Goal: Task Accomplishment & Management: Use online tool/utility

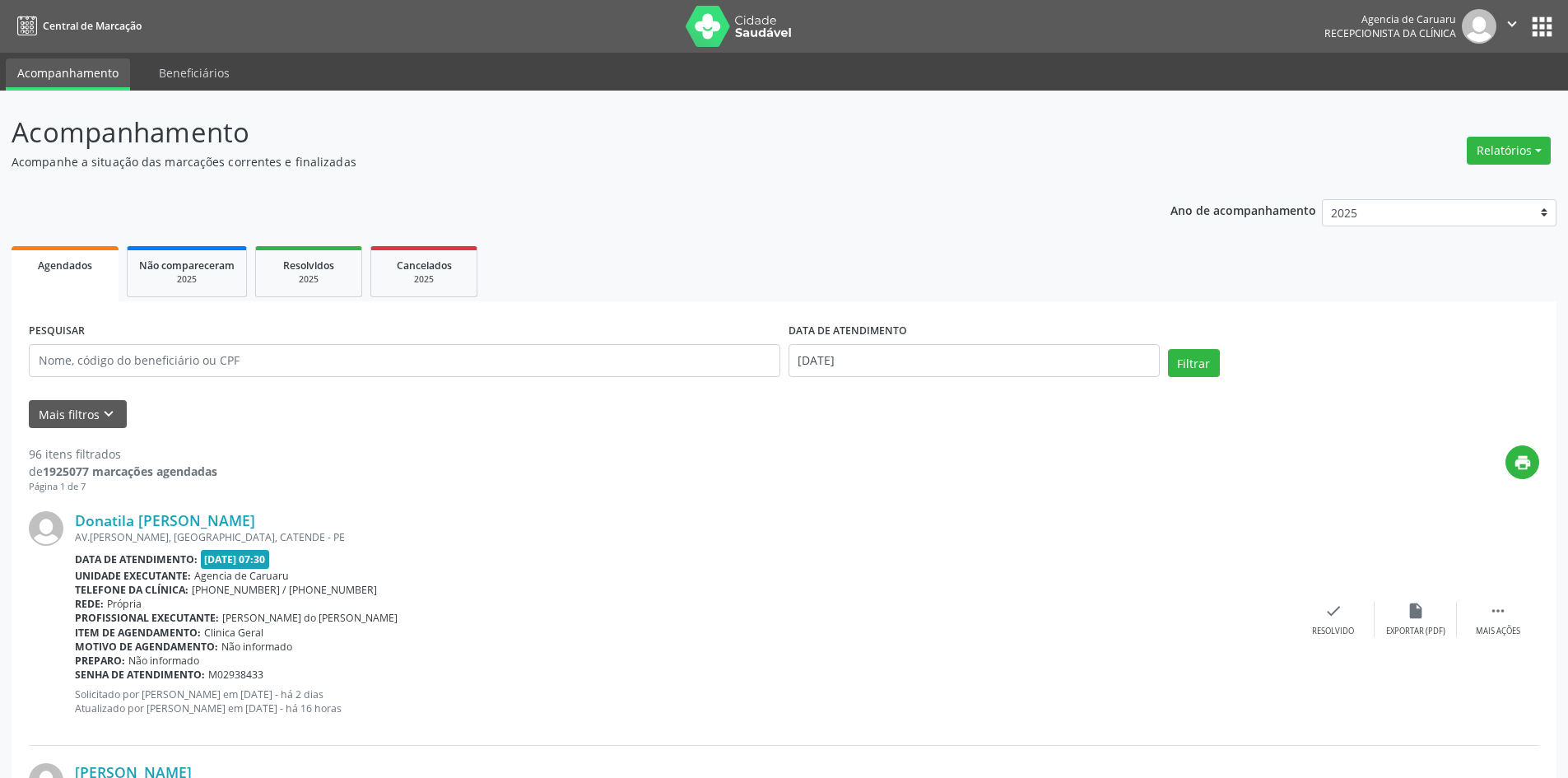
click at [993, 153] on p "Acompanhe a situação das marcações correntes e finalizadas" at bounding box center [553, 162] width 1082 height 18
click at [261, 355] on input "text" at bounding box center [405, 360] width 752 height 33
paste input "[PERSON_NAME]"
type input "[PERSON_NAME]"
click at [903, 360] on input "[DATE]" at bounding box center [974, 360] width 371 height 33
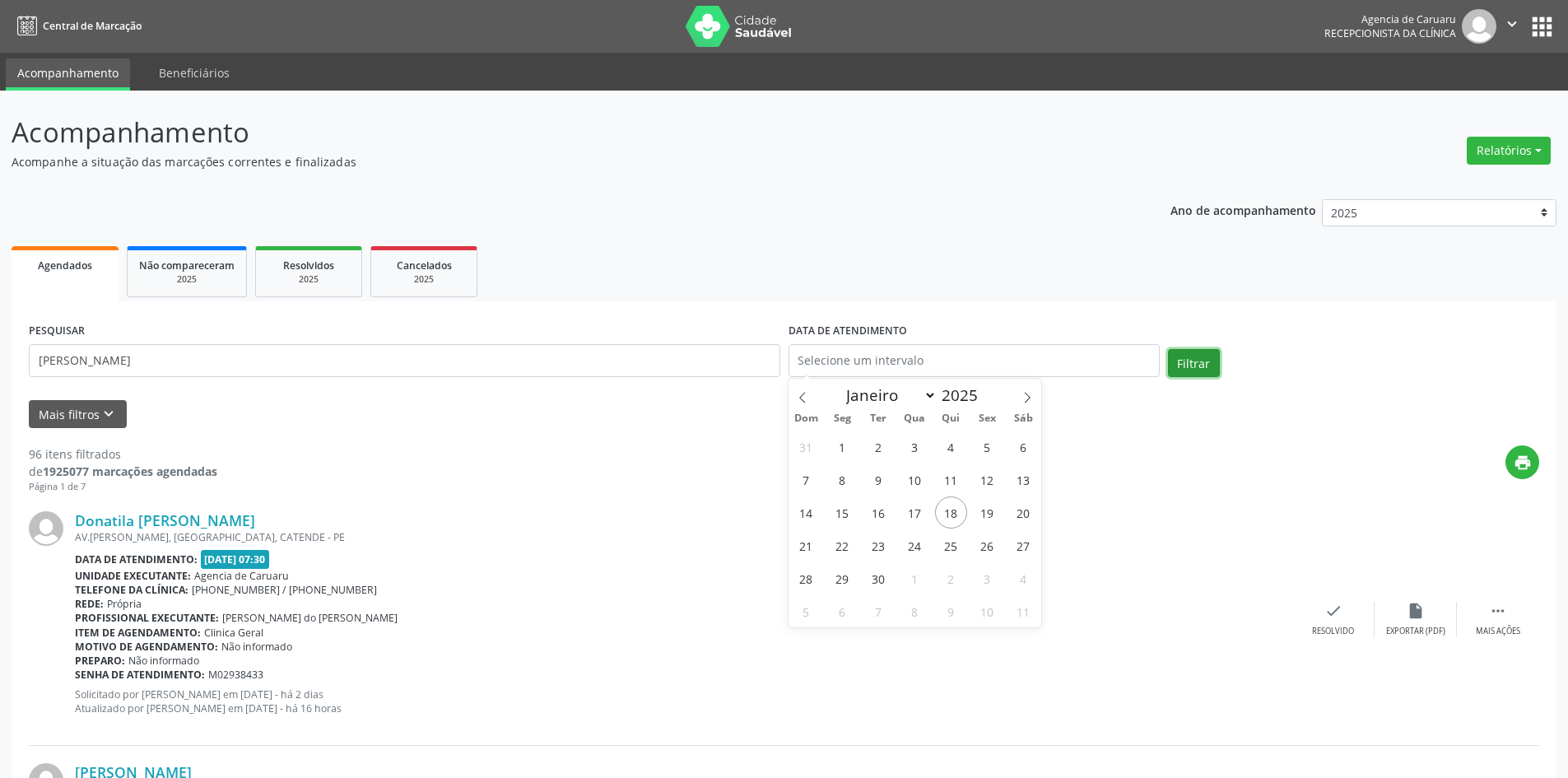
click at [1195, 364] on button "Filtrar" at bounding box center [1194, 363] width 52 height 28
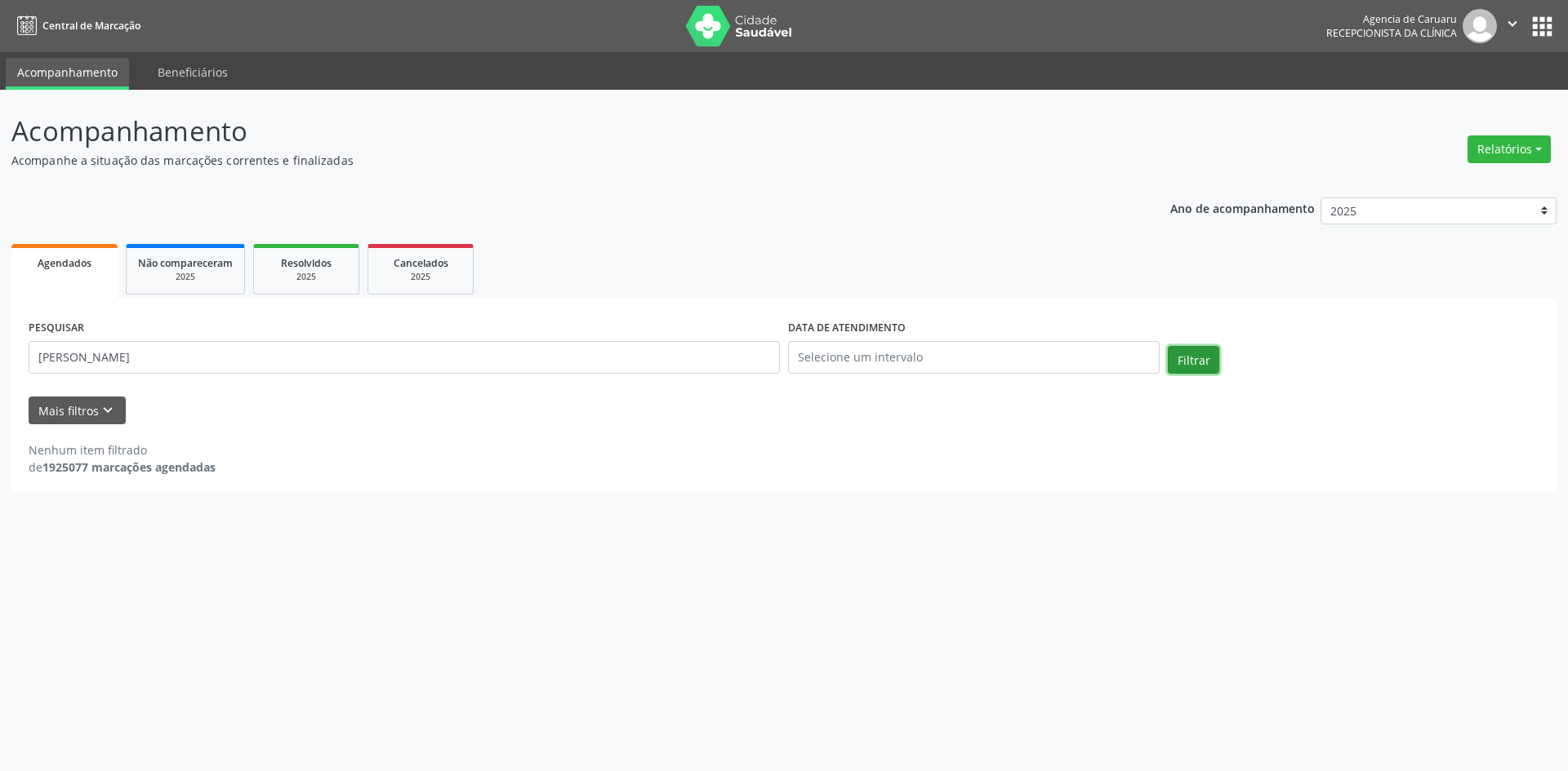
click at [1182, 359] on button "Filtrar" at bounding box center [1193, 360] width 52 height 27
click at [1499, 140] on button "Relatórios" at bounding box center [1508, 149] width 83 height 27
click at [1450, 180] on link "Agendamentos" at bounding box center [1463, 184] width 175 height 23
select select "8"
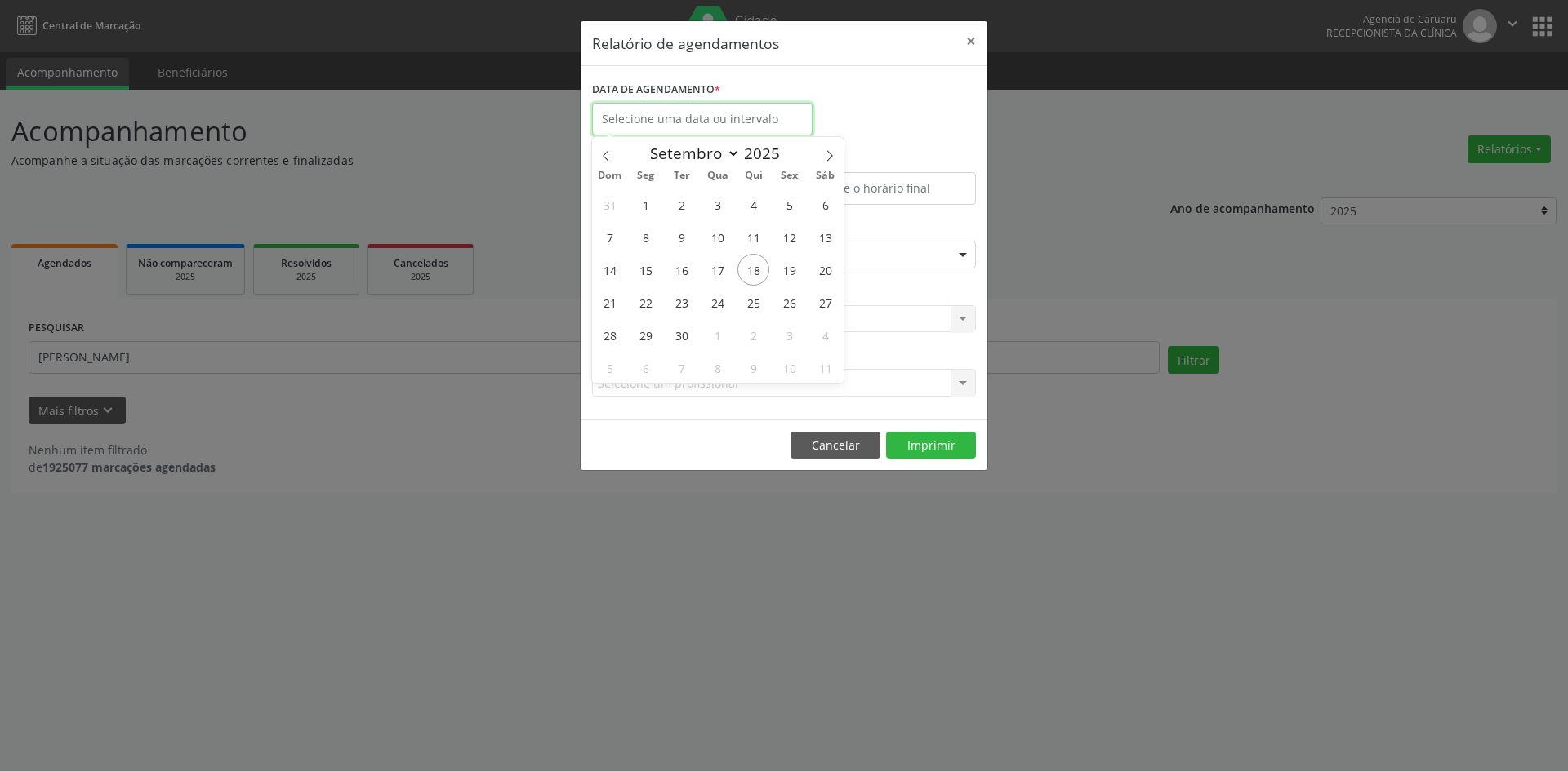
click at [680, 118] on input "text" at bounding box center [702, 118] width 220 height 32
click at [758, 274] on span "18" at bounding box center [753, 269] width 32 height 32
type input "[DATE]"
click at [758, 274] on span "18" at bounding box center [753, 269] width 32 height 32
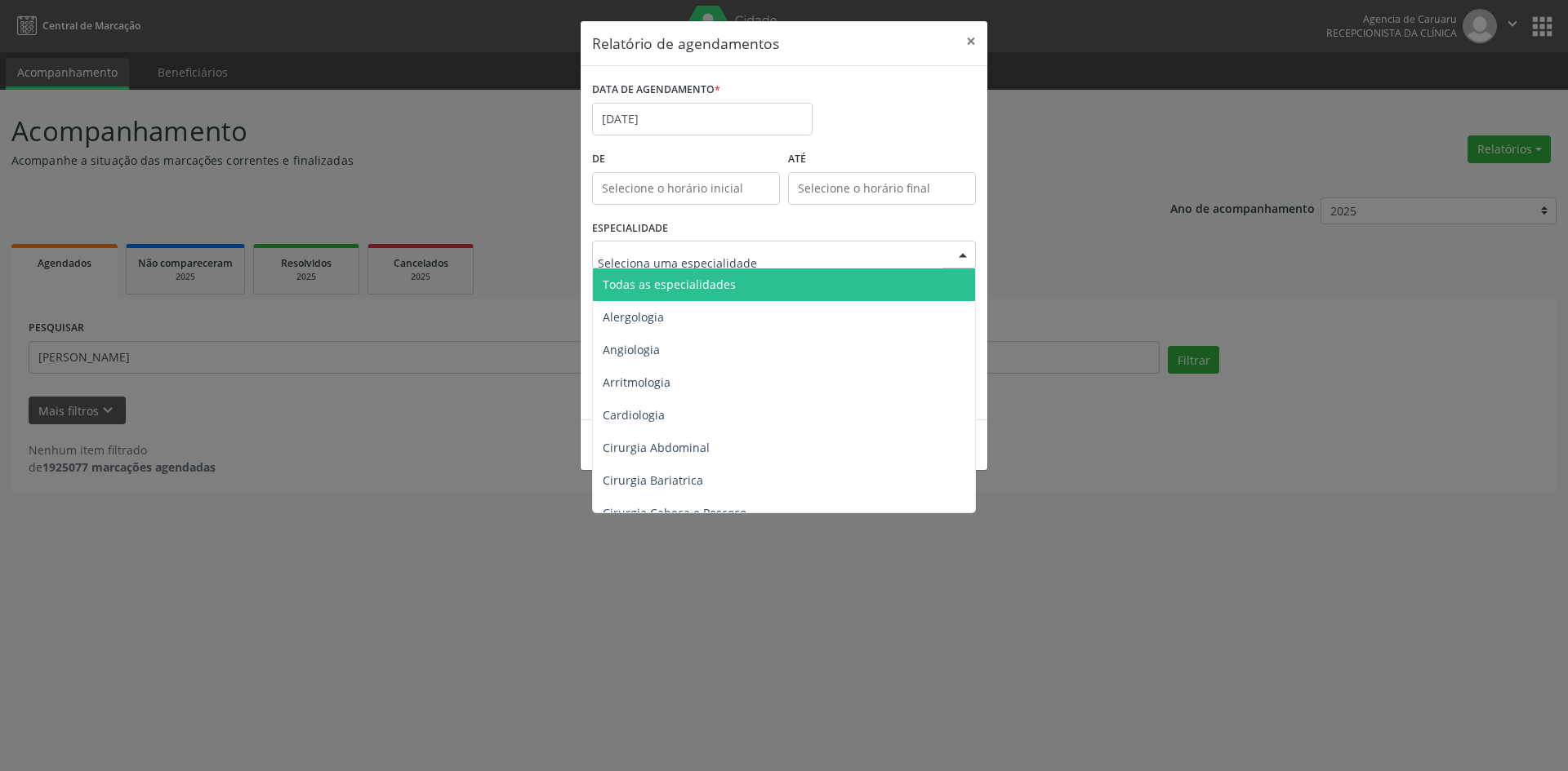
click at [701, 279] on span "Todas as especialidades" at bounding box center [669, 285] width 133 height 16
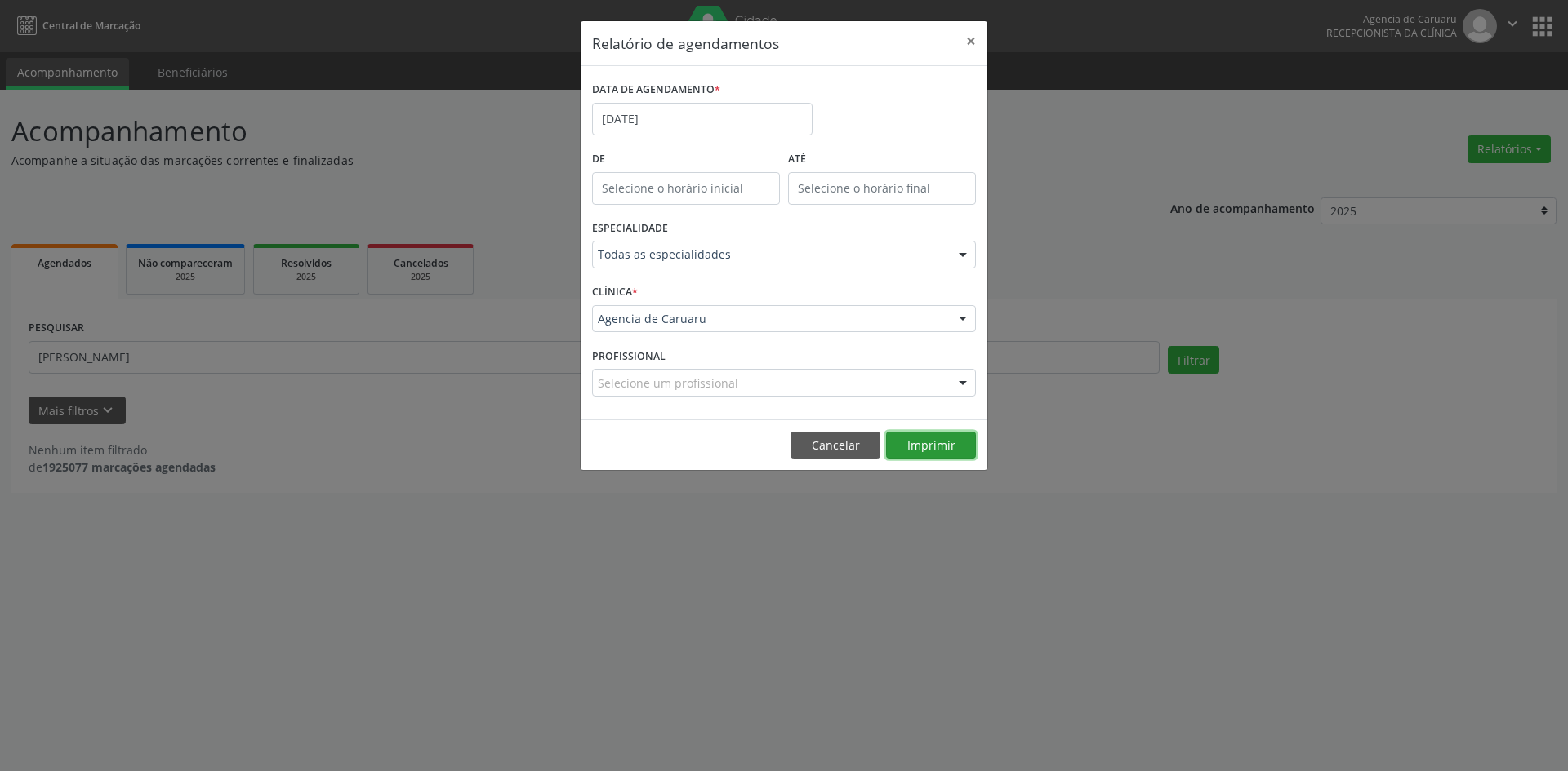
click at [940, 444] on button "Imprimir" at bounding box center [931, 445] width 90 height 27
click at [688, 114] on input "[DATE]" at bounding box center [702, 118] width 220 height 32
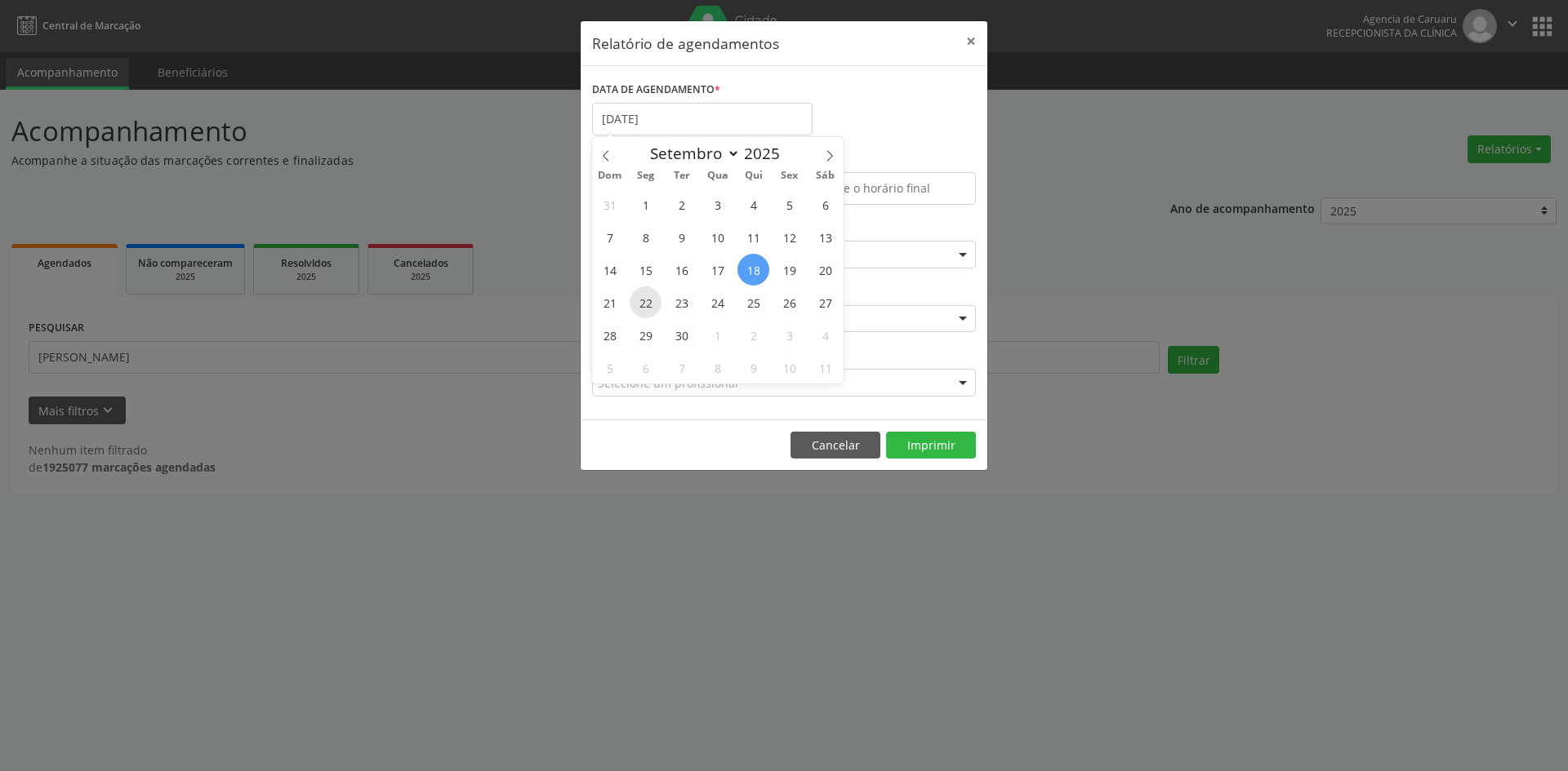
click at [647, 303] on span "22" at bounding box center [645, 302] width 32 height 32
type input "22/09/2025"
click at [647, 303] on span "22" at bounding box center [645, 302] width 32 height 32
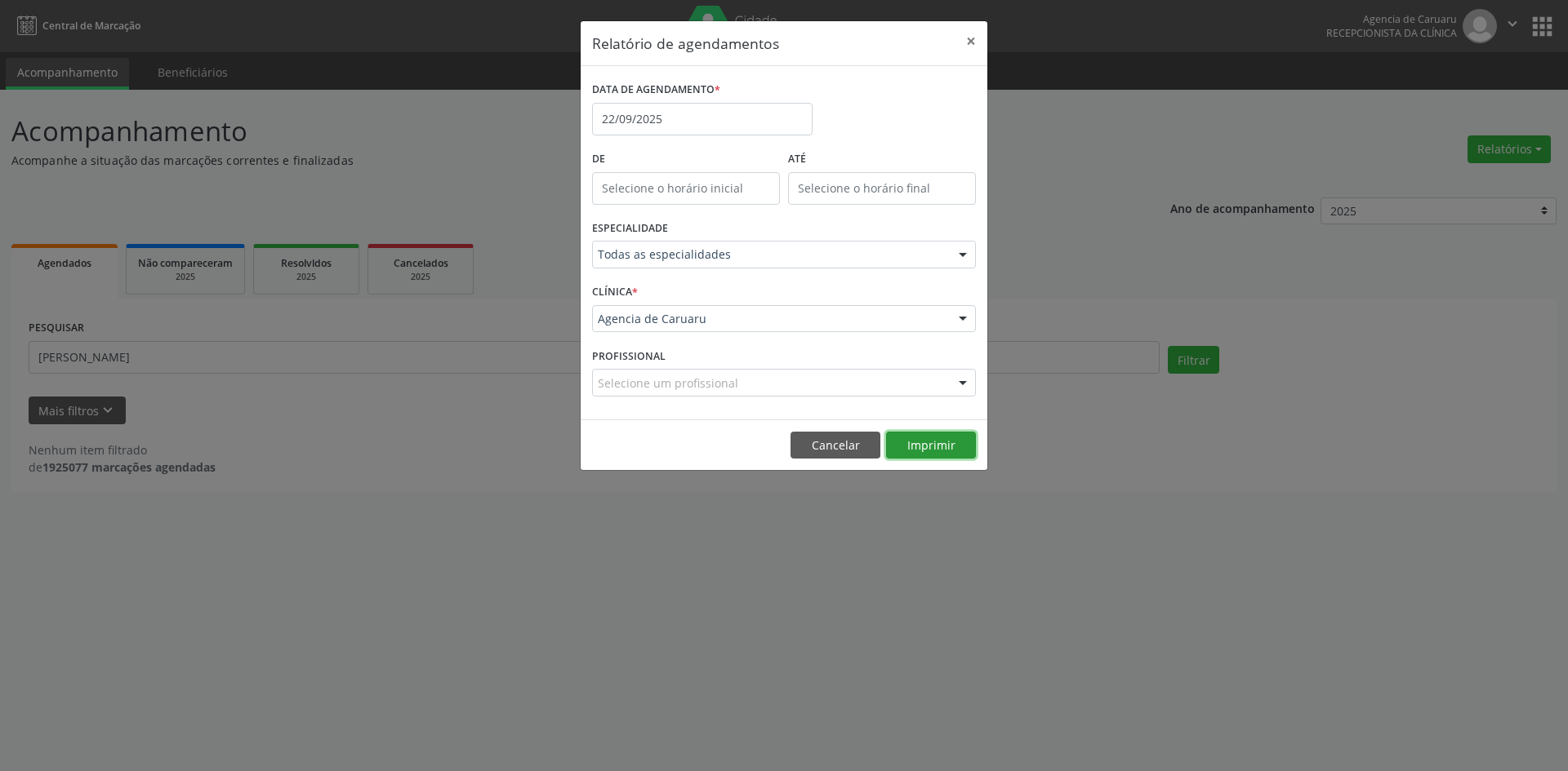
click at [954, 437] on button "Imprimir" at bounding box center [931, 445] width 90 height 27
click at [659, 115] on input "22/09/2025" at bounding box center [702, 118] width 220 height 32
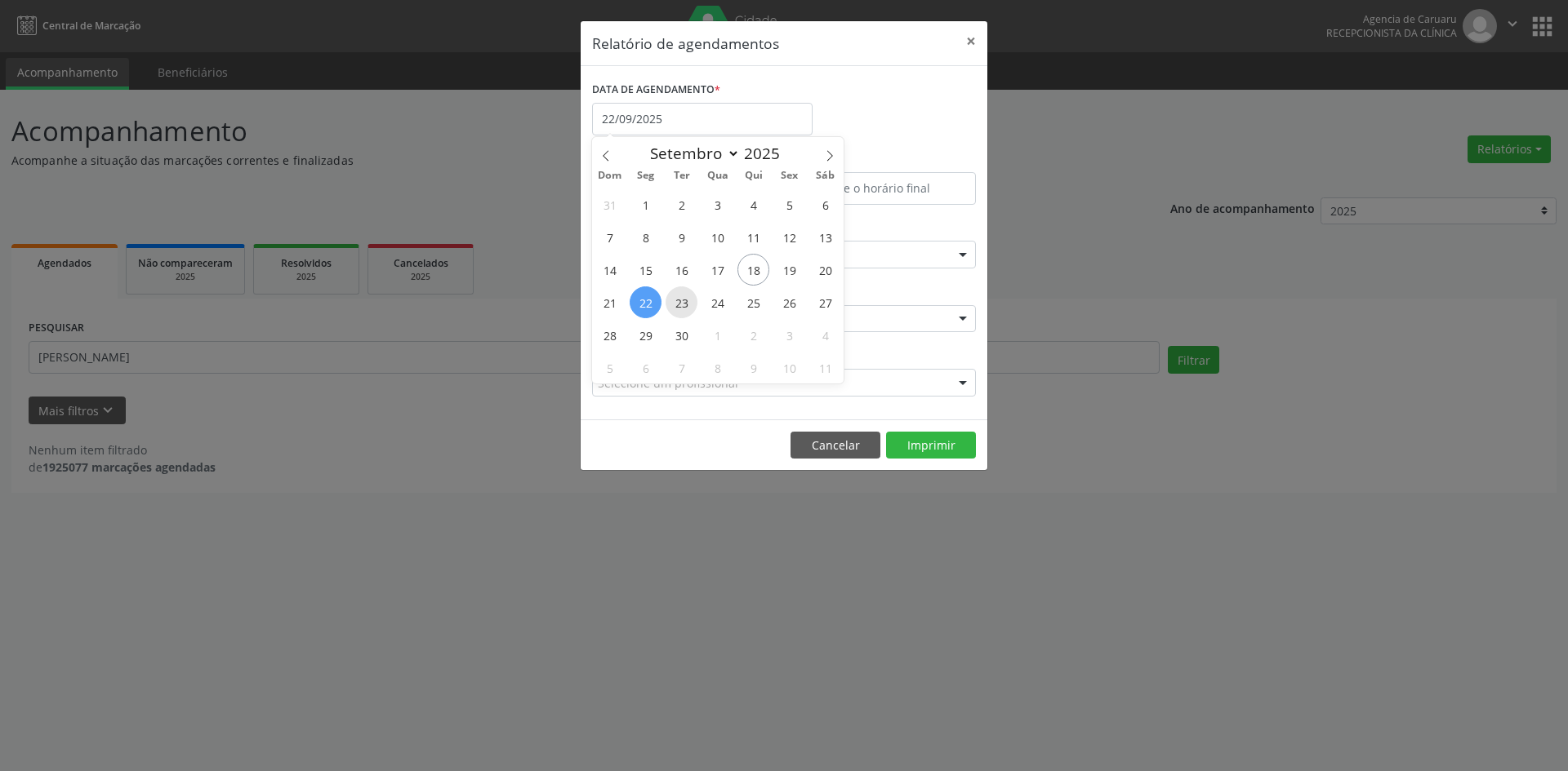
click at [680, 304] on span "23" at bounding box center [681, 302] width 32 height 32
type input "23/09/2025"
click at [680, 304] on span "23" at bounding box center [681, 302] width 32 height 32
click at [680, 305] on div "Agencia de Caruaru" at bounding box center [784, 319] width 384 height 27
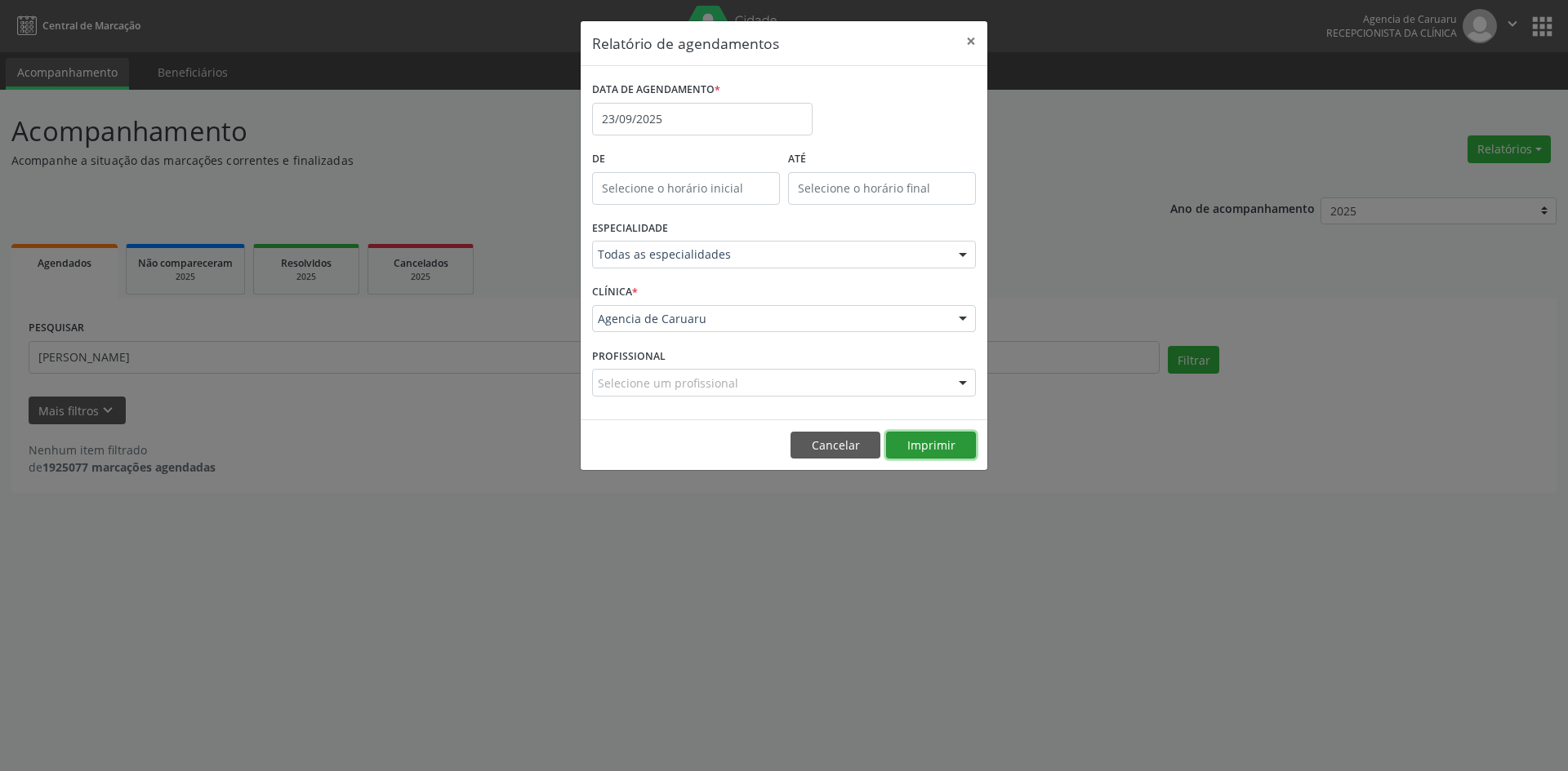
click at [933, 445] on button "Imprimir" at bounding box center [931, 445] width 90 height 27
